Goal: Task Accomplishment & Management: Use online tool/utility

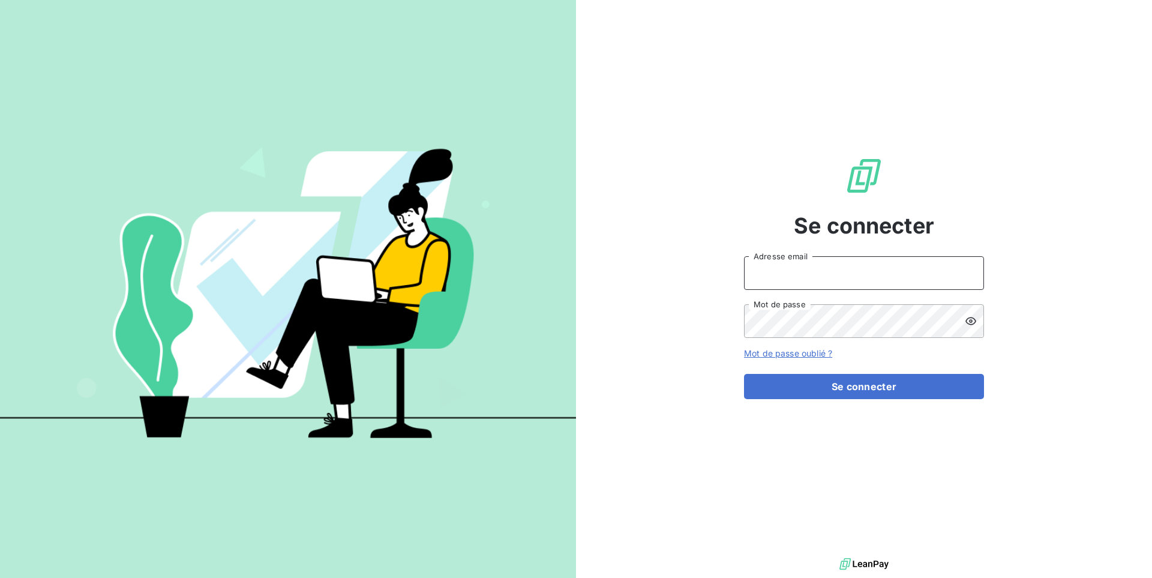
click at [820, 262] on input "Adresse email" at bounding box center [864, 273] width 240 height 34
type input "admin@deepidoo"
click at [744, 374] on button "Se connecter" at bounding box center [864, 386] width 240 height 25
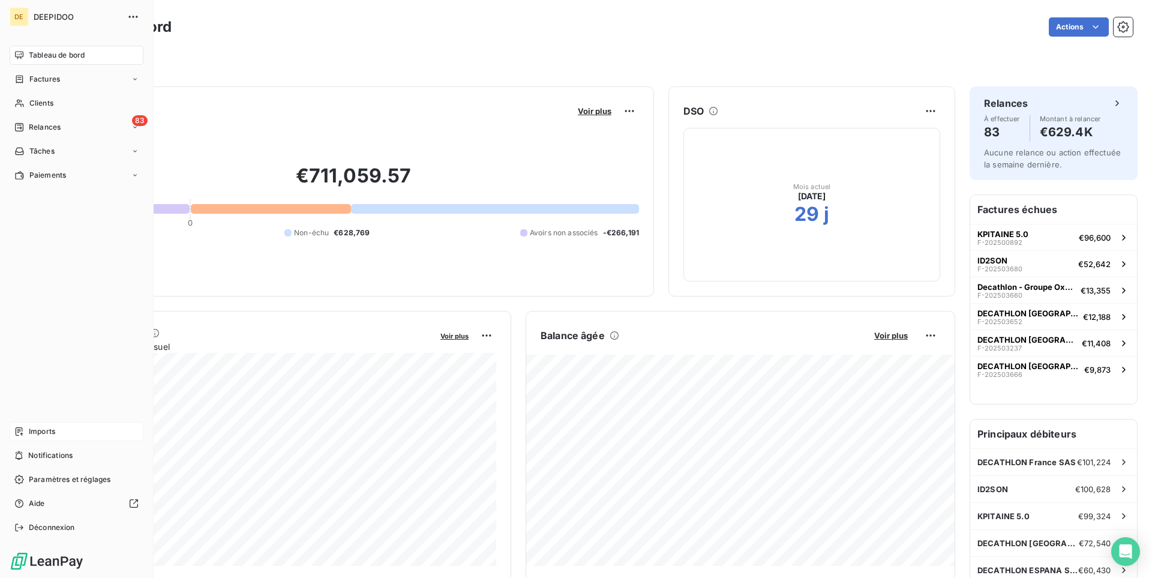
click at [37, 432] on span "Imports" at bounding box center [42, 431] width 26 height 11
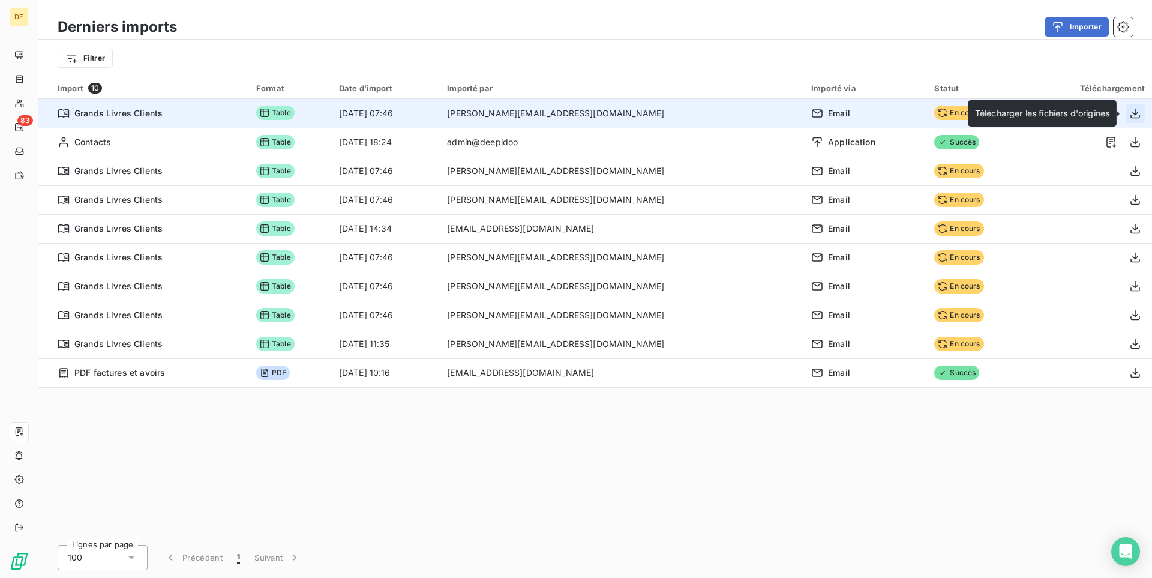
click at [1135, 116] on icon "button" at bounding box center [1136, 113] width 12 height 12
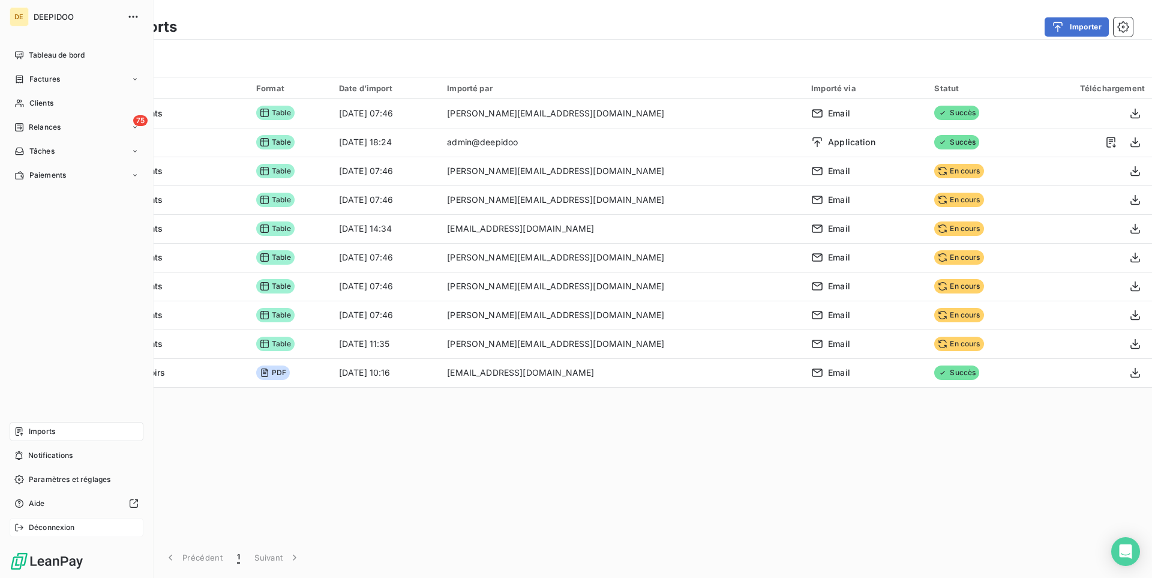
click at [29, 528] on span "Déconnexion" at bounding box center [52, 527] width 46 height 11
